Goal: Check status: Check status

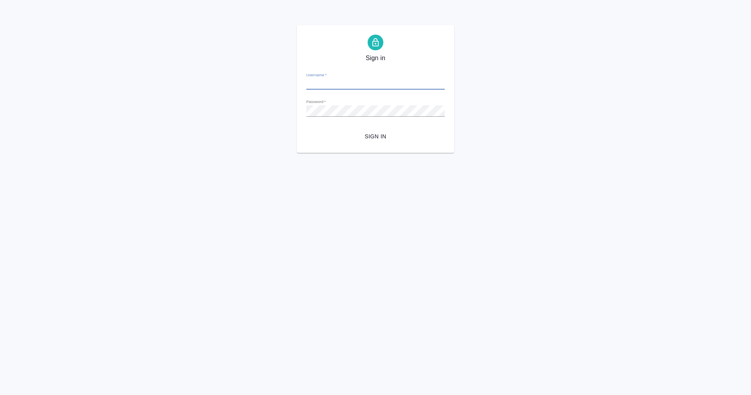
type input "[EMAIL_ADDRESS][DOMAIN_NAME]"
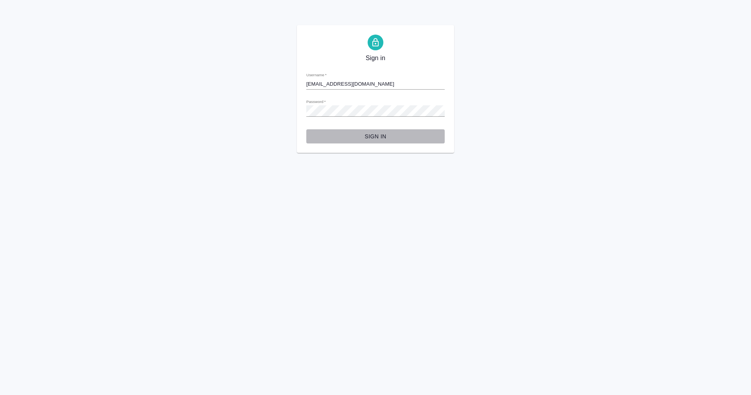
click at [385, 136] on span "Sign in" at bounding box center [376, 137] width 126 height 10
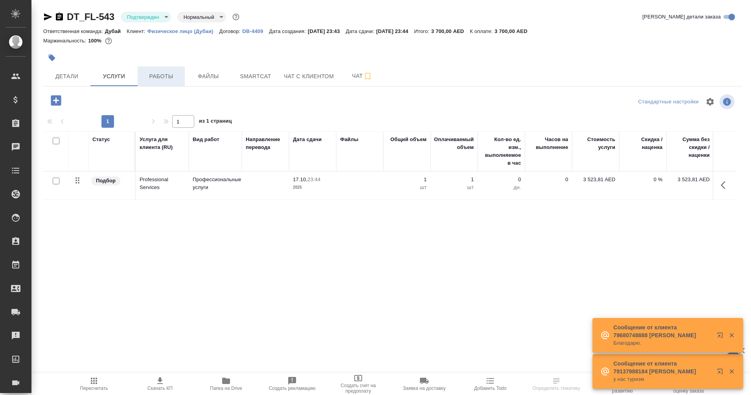
click at [149, 75] on span "Работы" at bounding box center [161, 77] width 38 height 10
